Goal: Navigation & Orientation: Find specific page/section

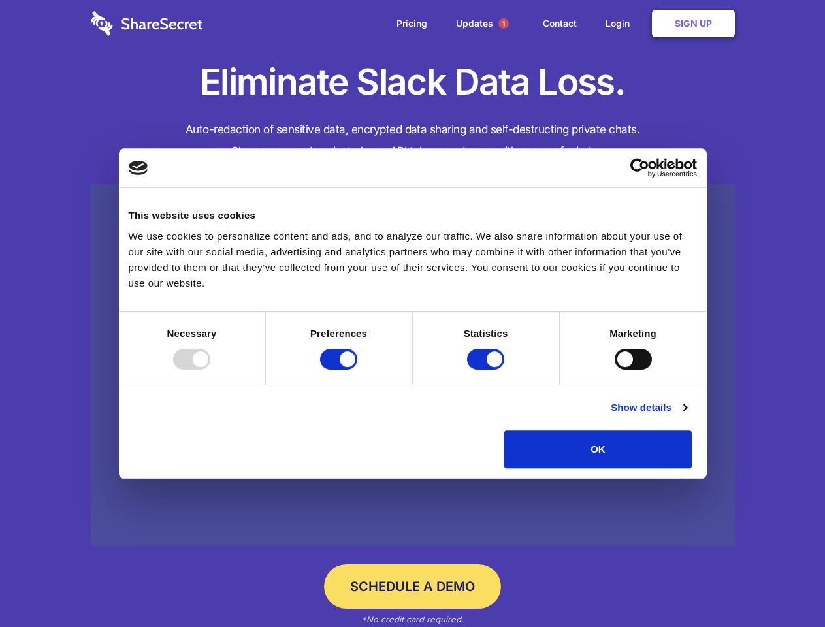
click at [210, 370] on div at bounding box center [191, 359] width 37 height 21
click at [357, 370] on input "Preferences" at bounding box center [338, 359] width 37 height 21
checkbox input "false"
click at [487, 370] on input "Statistics" at bounding box center [485, 359] width 37 height 21
checkbox input "false"
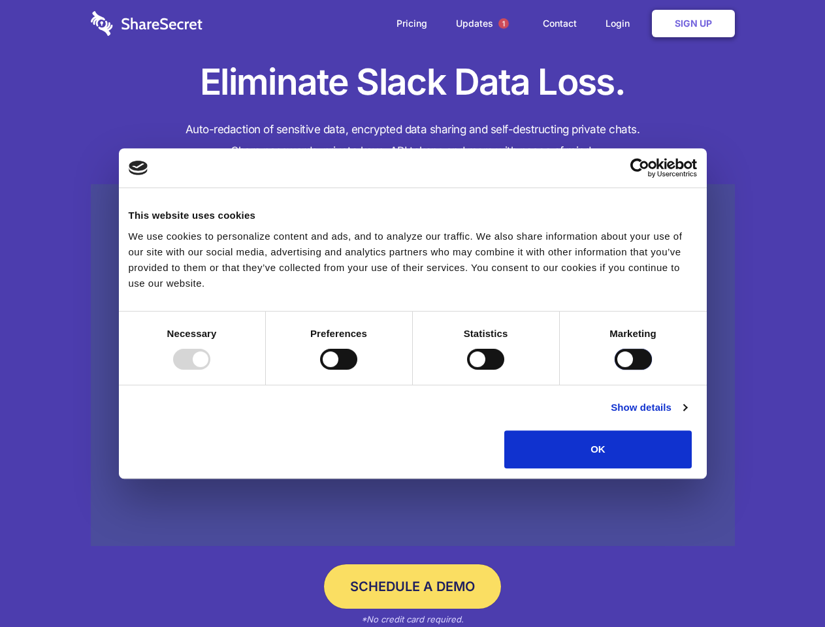
click at [614, 370] on input "Marketing" at bounding box center [632, 359] width 37 height 21
checkbox input "true"
click at [686, 415] on link "Show details" at bounding box center [648, 408] width 76 height 16
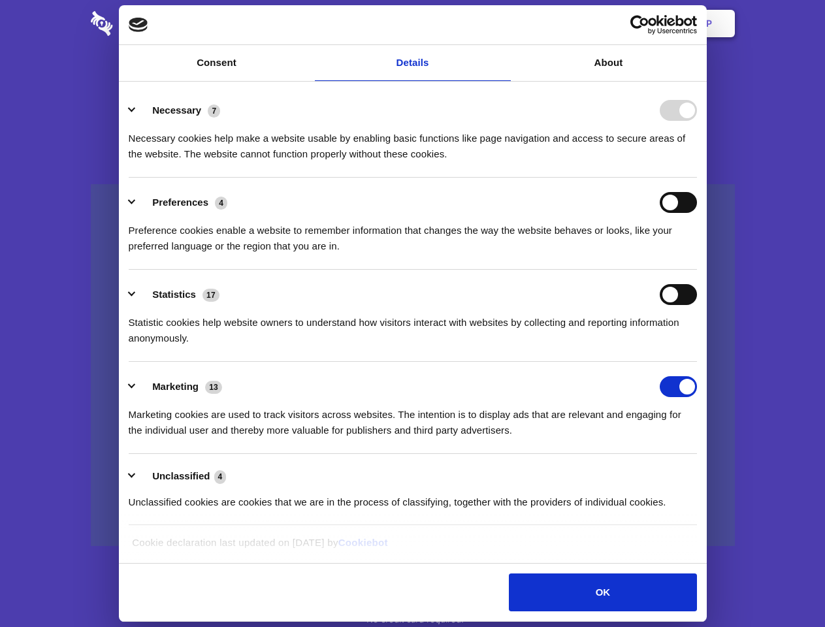
click at [697, 162] on div "Necessary cookies help make a website usable by enabling basic functions like p…" at bounding box center [413, 141] width 568 height 41
click at [503, 24] on span "1" at bounding box center [503, 23] width 10 height 10
